Goal: Task Accomplishment & Management: Complete application form

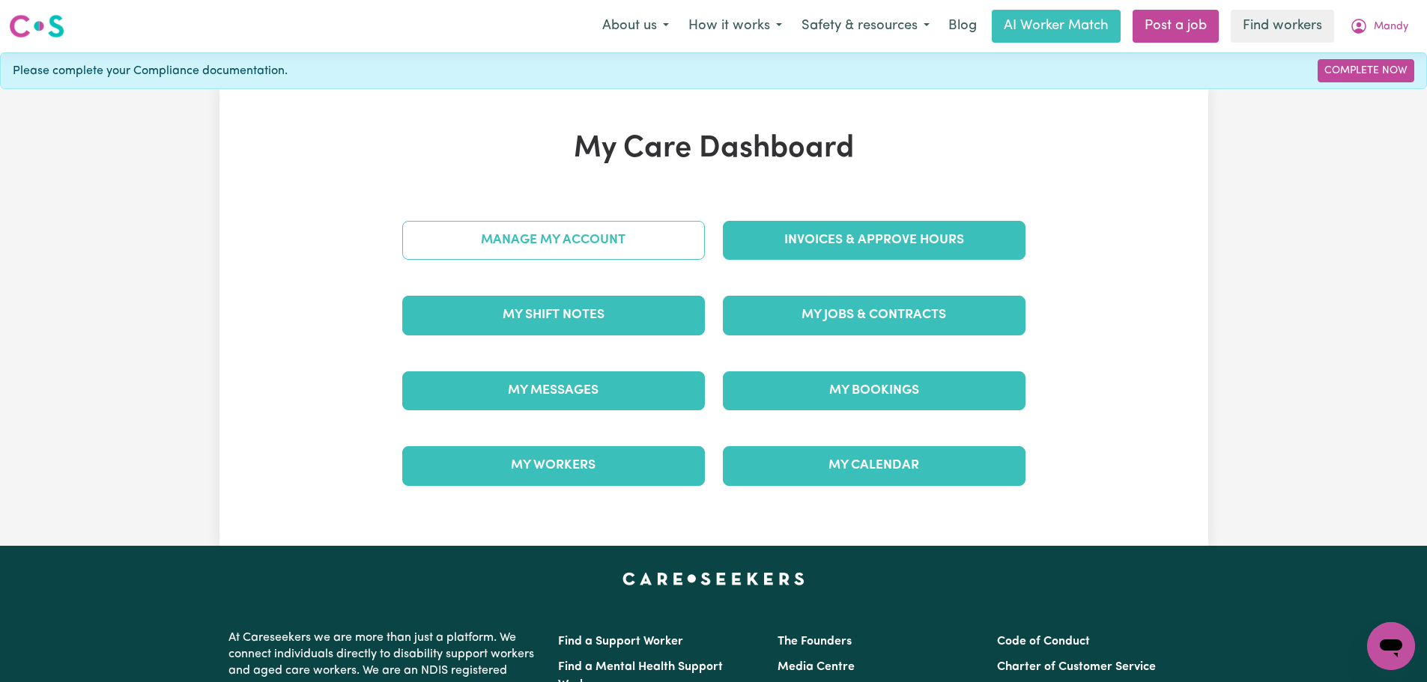
click at [629, 255] on link "Manage My Account" at bounding box center [553, 240] width 303 height 39
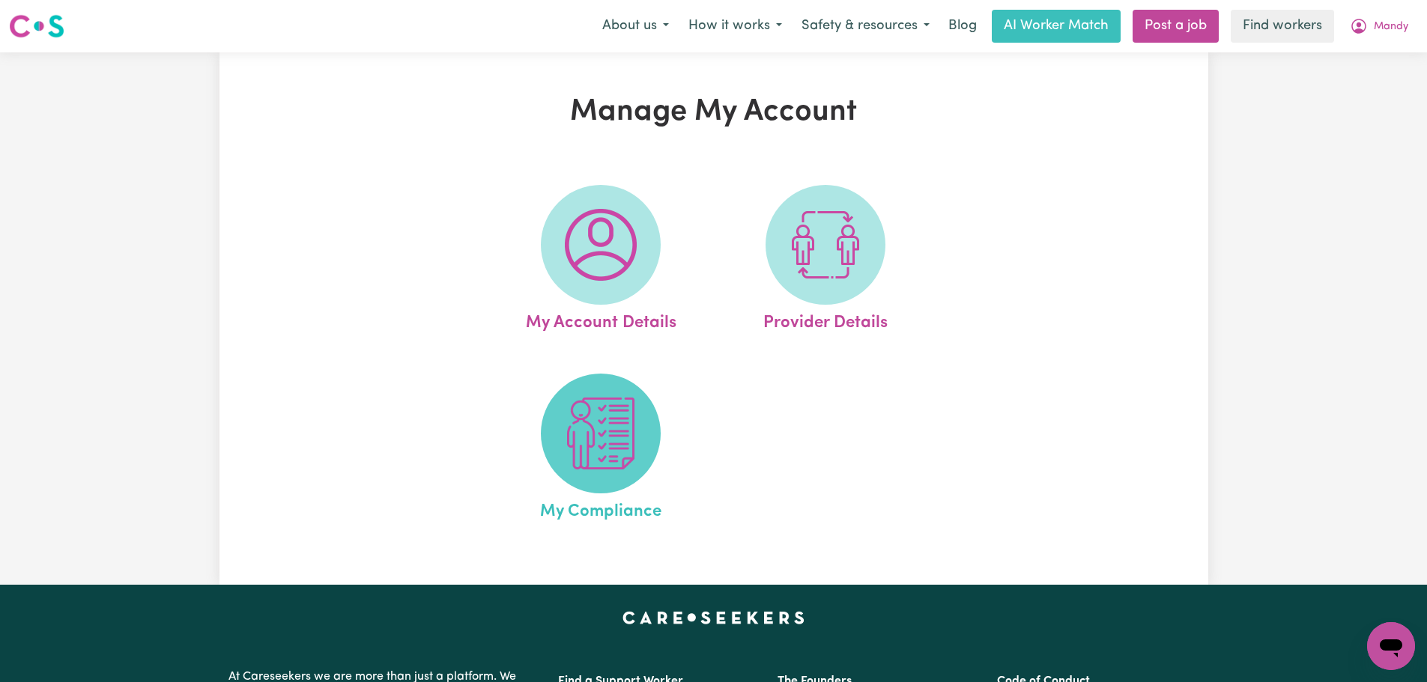
click at [612, 431] on img at bounding box center [601, 434] width 72 height 72
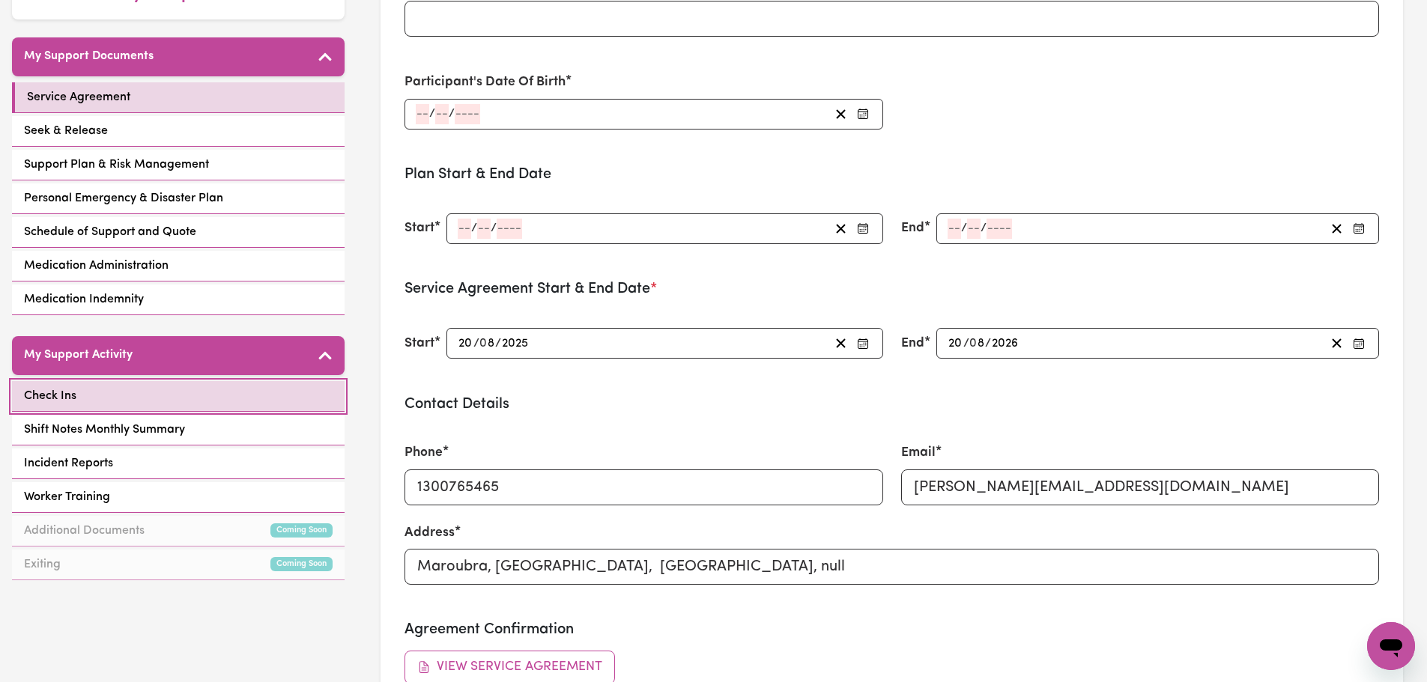
click at [202, 403] on link "Check Ins" at bounding box center [178, 396] width 333 height 31
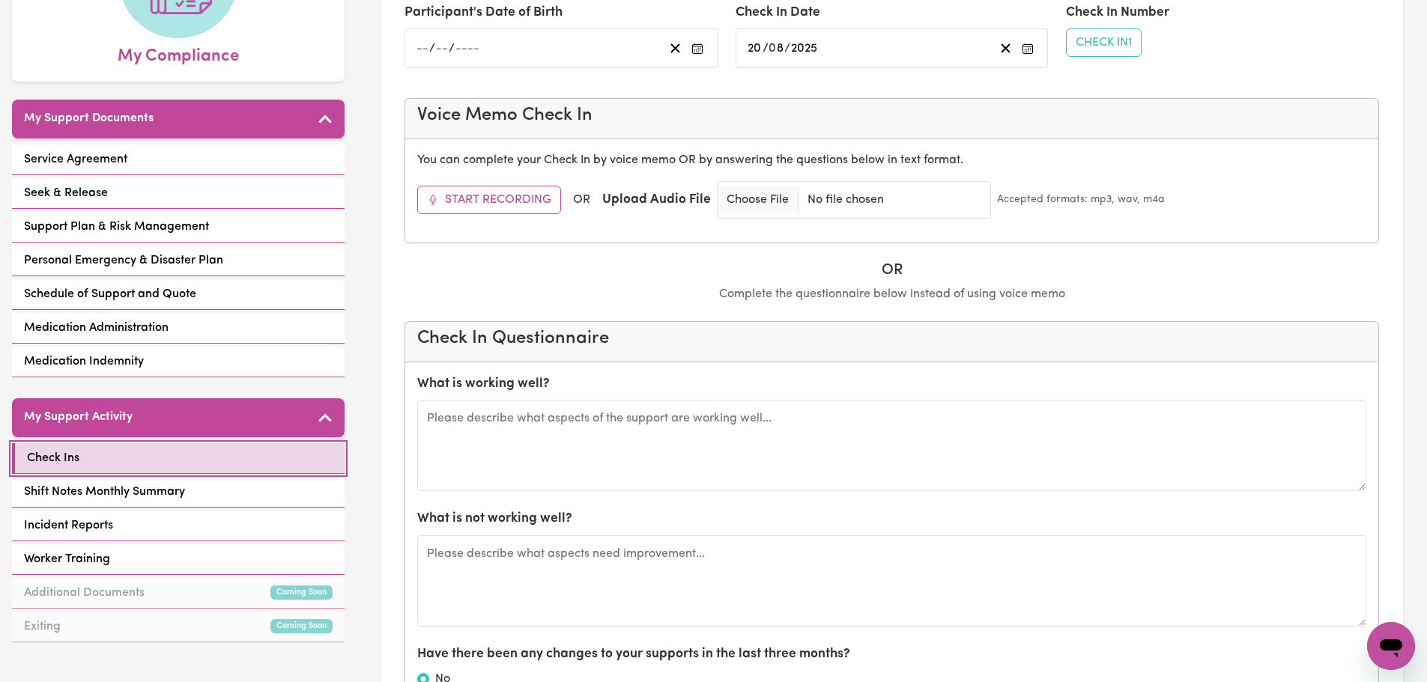
scroll to position [449, 0]
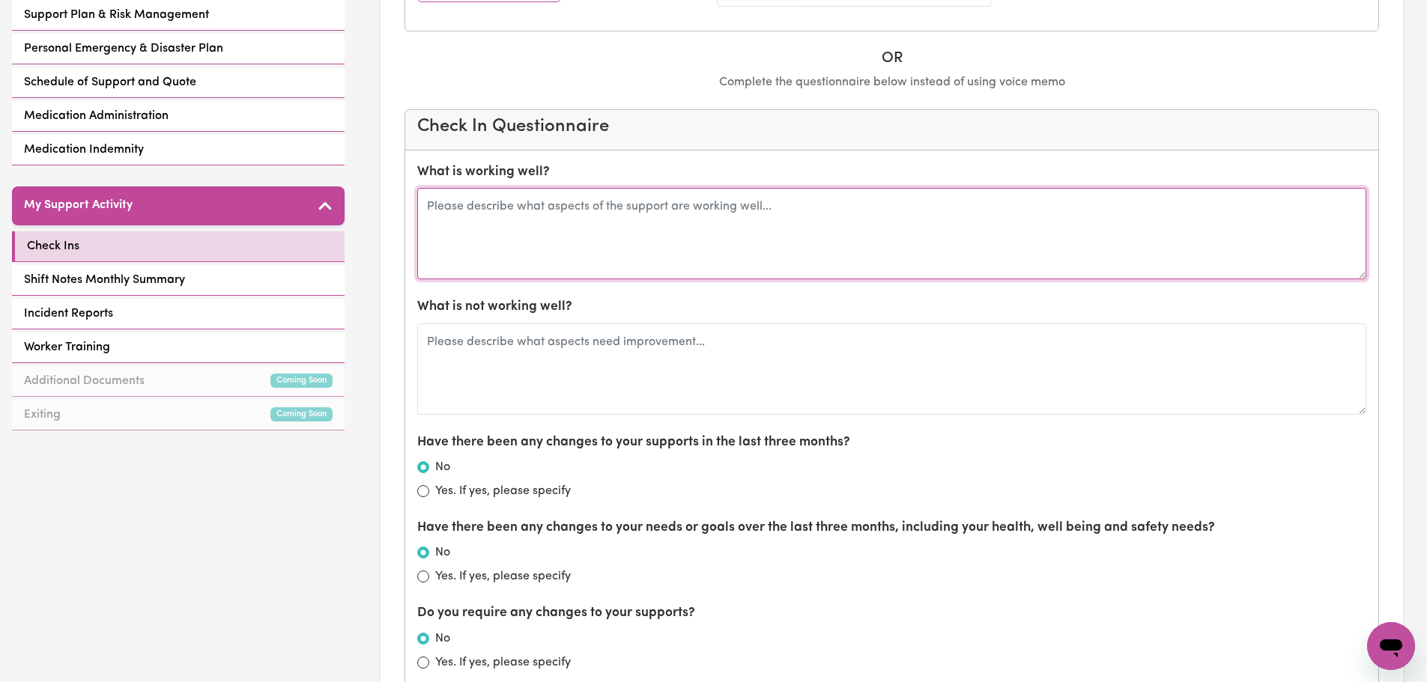
click at [562, 264] on textarea at bounding box center [891, 233] width 949 height 91
type textarea "R"
type textarea "[PERSON_NAME] is doing well and we have a new support worker that will be suppo…"
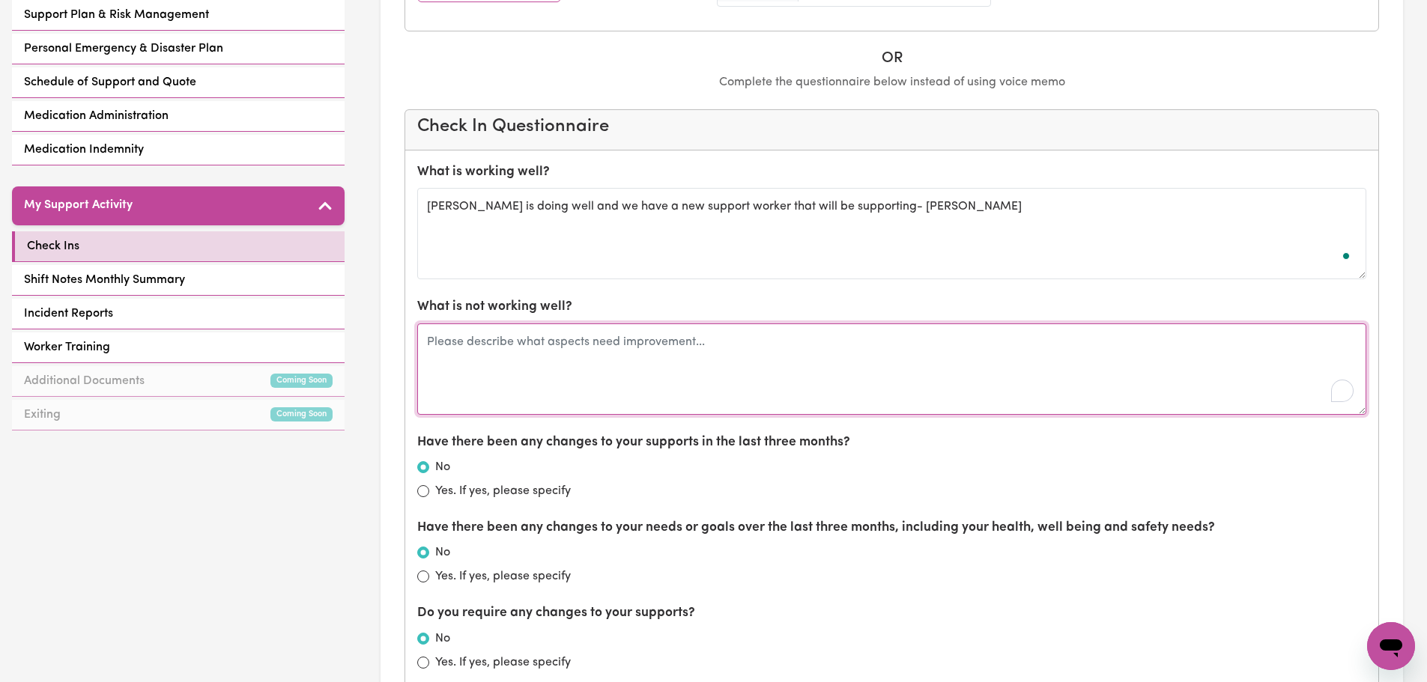
click at [598, 336] on textarea "To enrich screen reader interactions, please activate Accessibility in Grammarl…" at bounding box center [891, 369] width 949 height 91
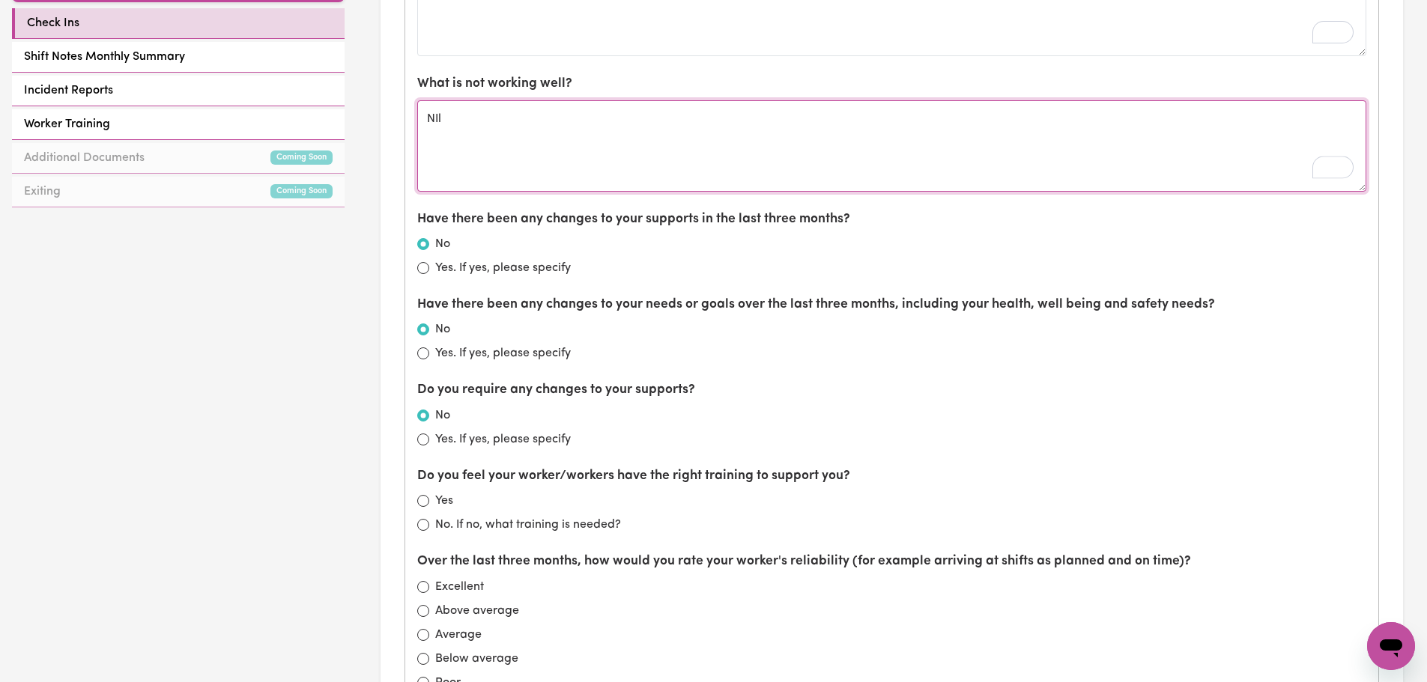
scroll to position [674, 0]
type textarea "NIl"
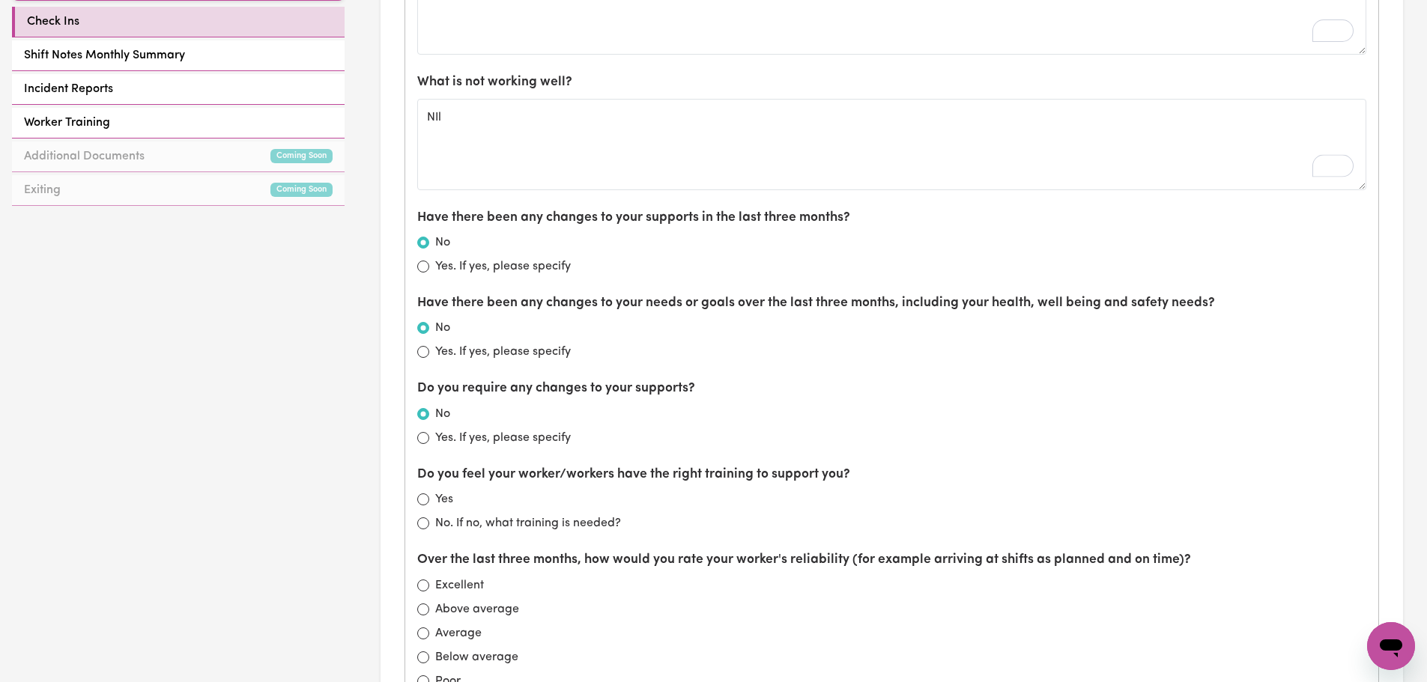
click at [434, 499] on div "Yes" at bounding box center [891, 500] width 949 height 18
click at [436, 500] on label "Yes" at bounding box center [444, 500] width 18 height 18
click at [429, 500] on input "Yes" at bounding box center [423, 500] width 12 height 12
radio input "true"
click at [446, 610] on label "Above average" at bounding box center [477, 610] width 84 height 18
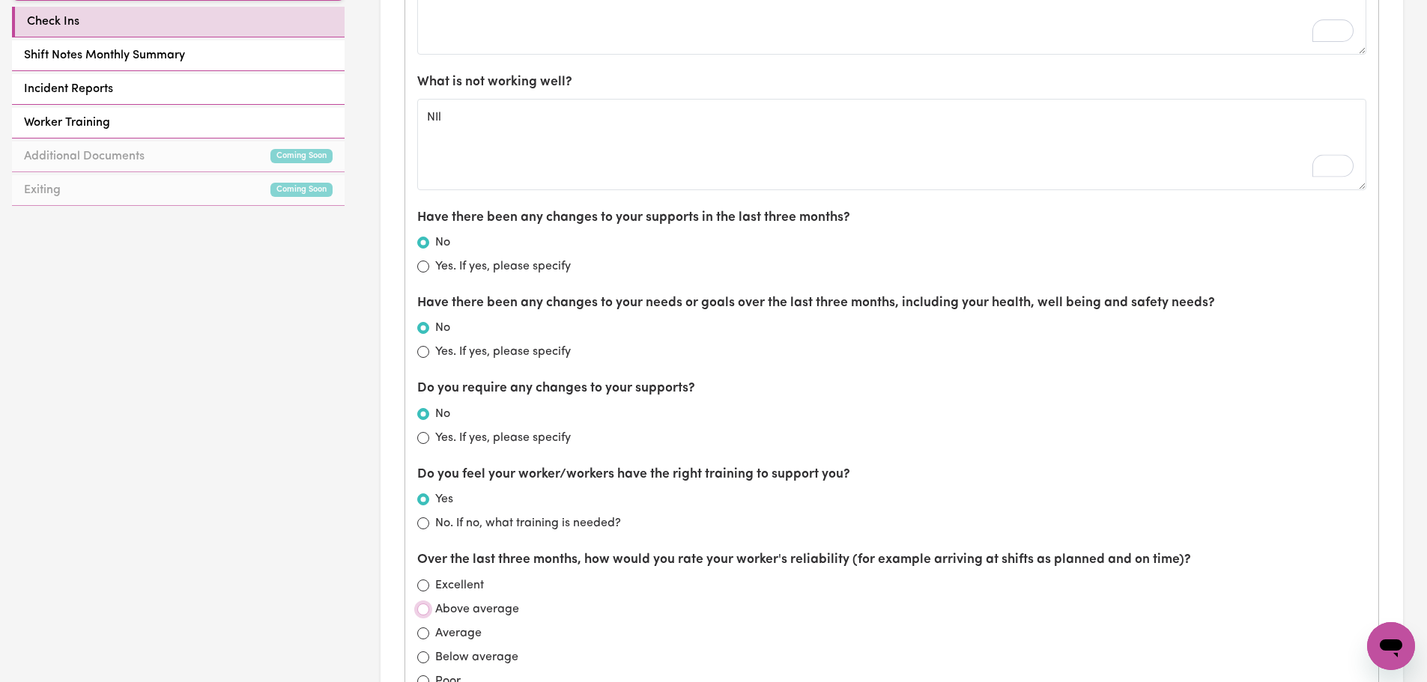
click at [429, 610] on input "Above average" at bounding box center [423, 610] width 12 height 12
radio input "true"
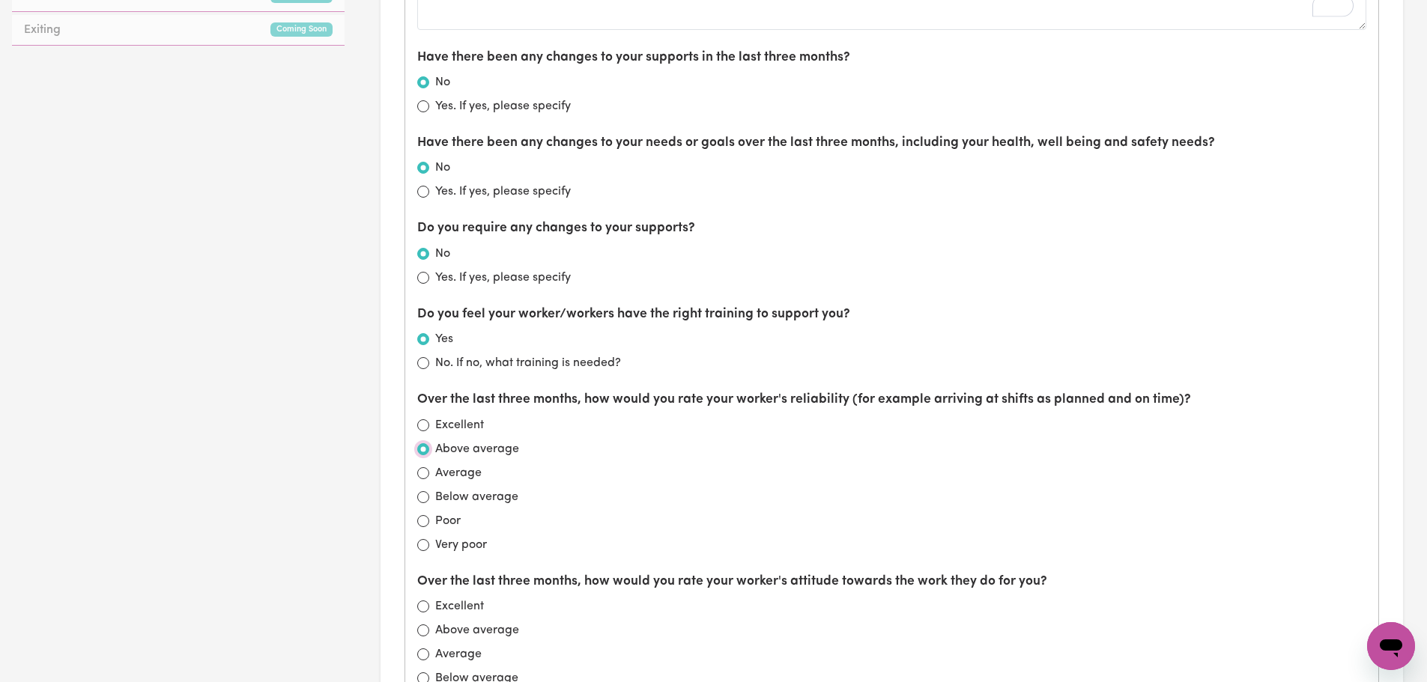
scroll to position [1123, 0]
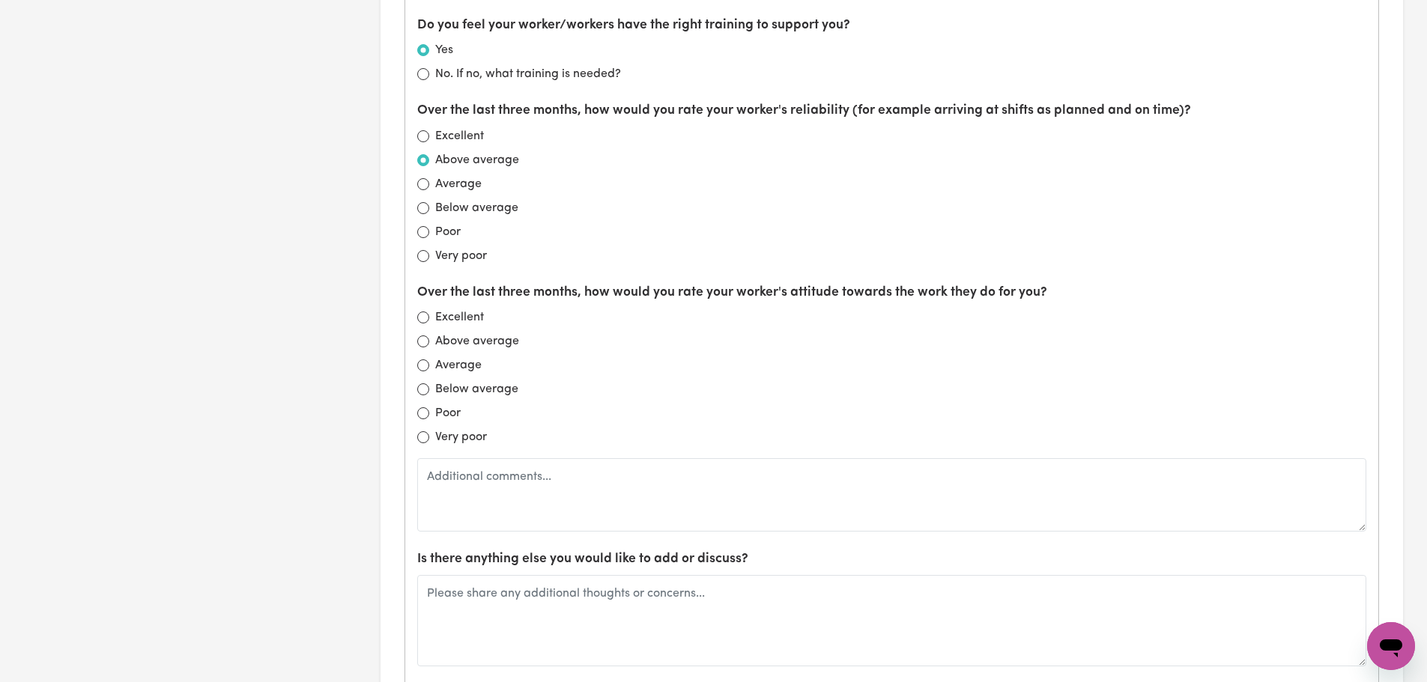
click at [462, 343] on label "Above average" at bounding box center [477, 342] width 84 height 18
click at [429, 343] on input "Above average" at bounding box center [423, 342] width 12 height 12
radio input "true"
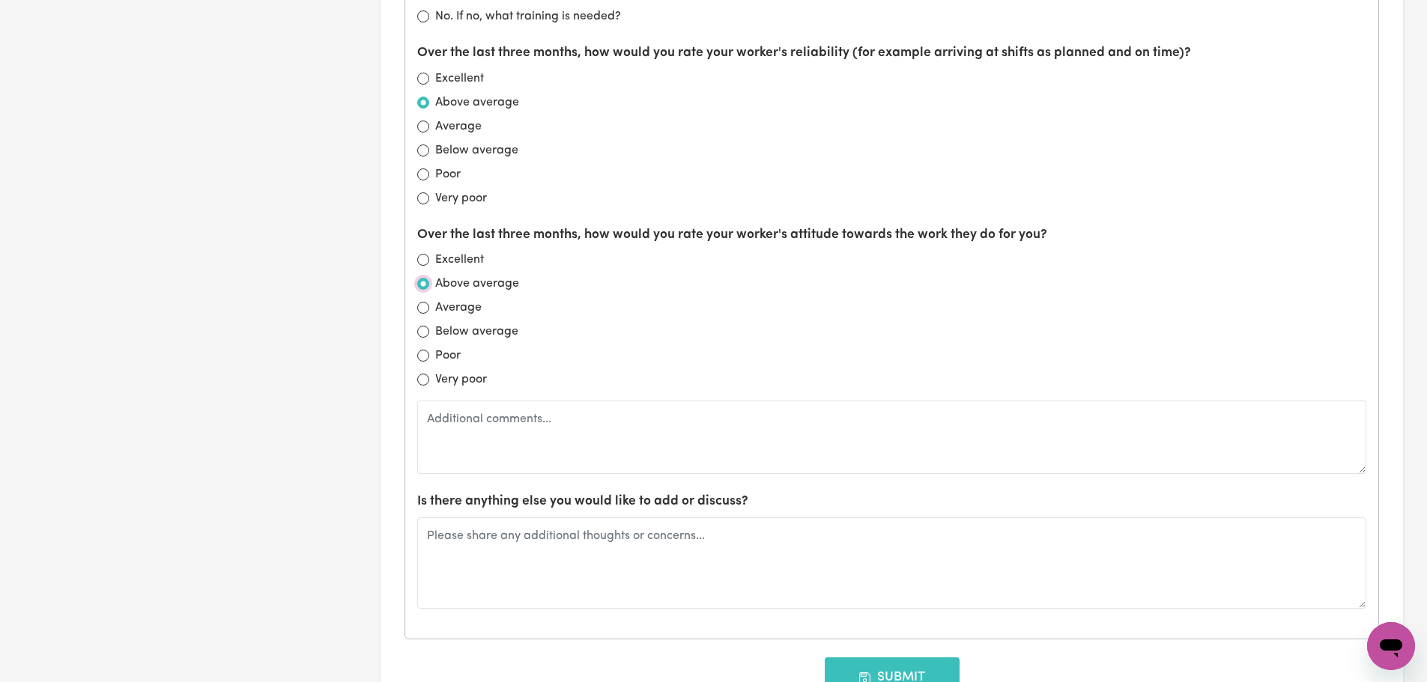
scroll to position [1273, 0]
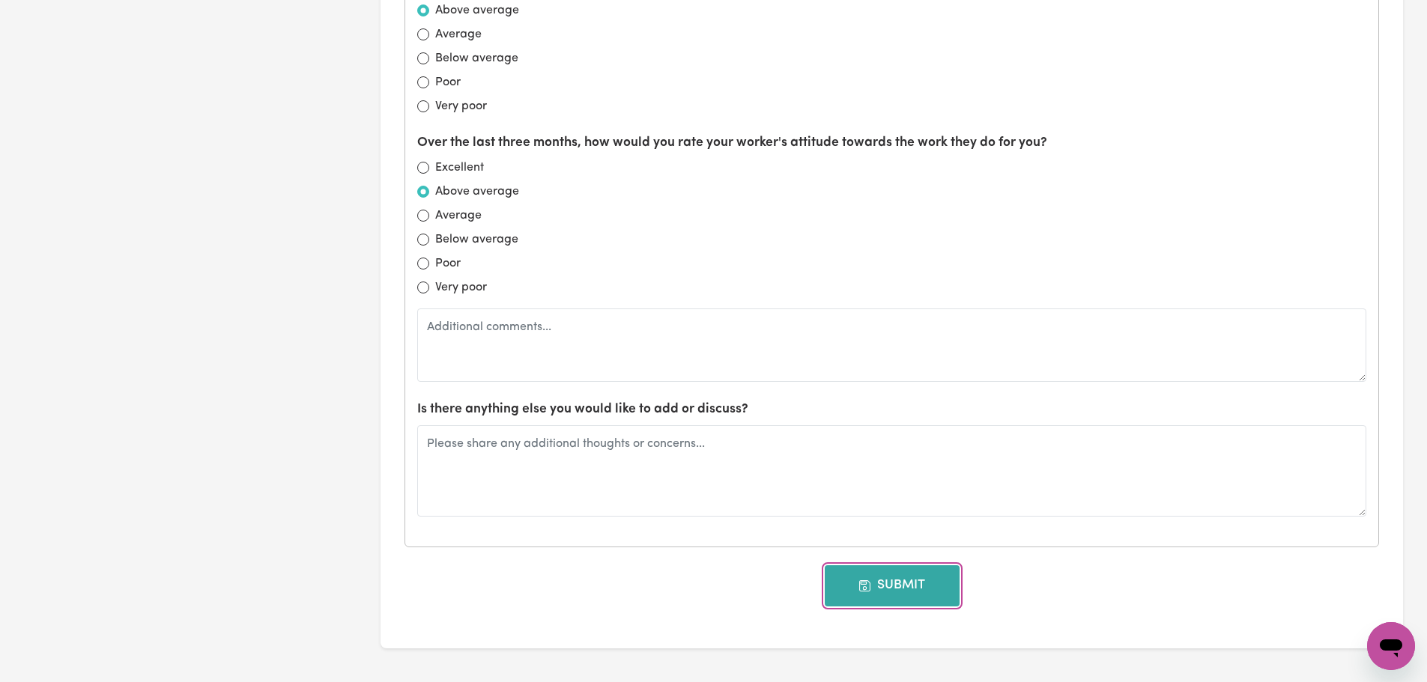
click at [875, 577] on button "Submit" at bounding box center [892, 585] width 135 height 40
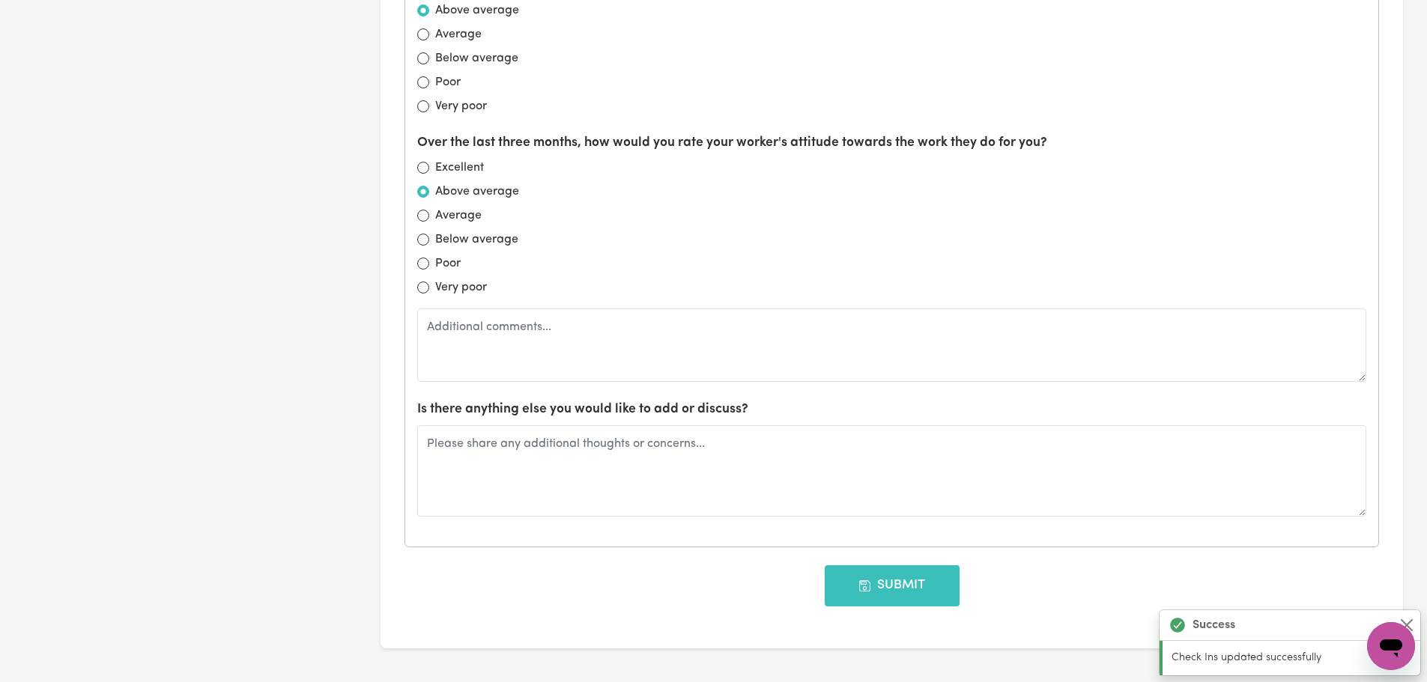
scroll to position [0, 0]
